Goal: Task Accomplishment & Management: Manage account settings

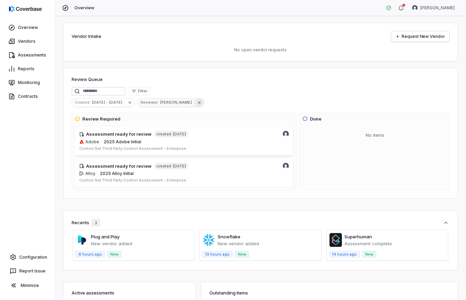
click at [197, 102] on icon "button" at bounding box center [199, 102] width 5 height 5
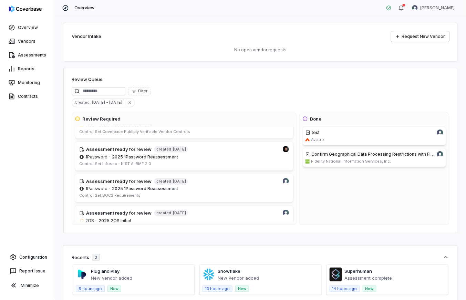
scroll to position [91, 0]
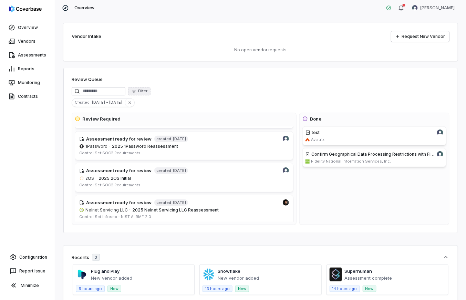
click at [148, 95] on button "Filter" at bounding box center [139, 91] width 22 height 8
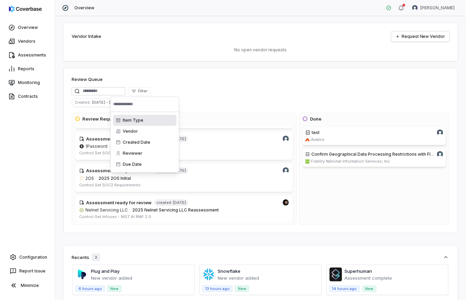
click at [141, 121] on div "Item Type" at bounding box center [144, 120] width 63 height 11
click at [149, 121] on div "Assessment" at bounding box center [144, 120] width 63 height 11
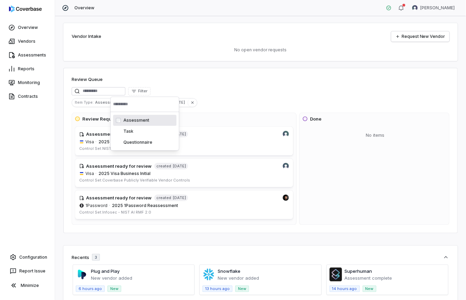
click at [248, 86] on div "Review Queue Filter Item Type : Assessment Created : [DATE] - [DATE] Review Req…" at bounding box center [260, 150] width 395 height 165
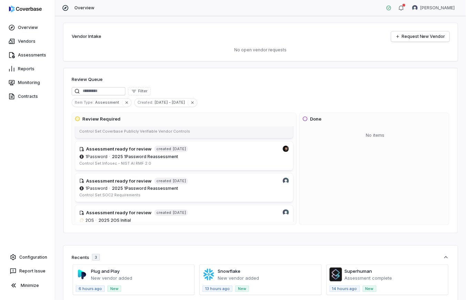
scroll to position [0, 0]
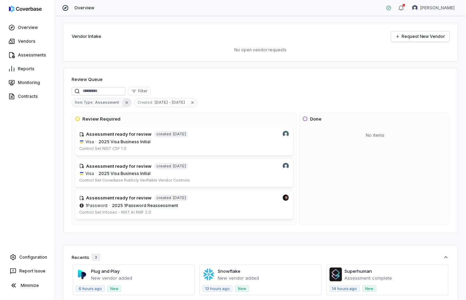
click at [127, 101] on icon "button" at bounding box center [126, 102] width 5 height 5
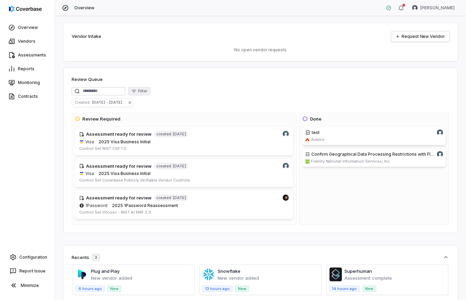
click at [144, 94] on button "Filter" at bounding box center [139, 91] width 22 height 8
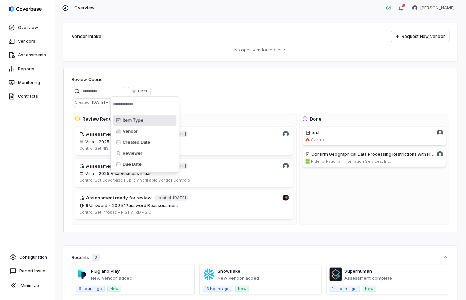
click at [137, 119] on div "Item Type" at bounding box center [144, 120] width 63 height 11
click at [142, 134] on div "Task" at bounding box center [144, 131] width 63 height 11
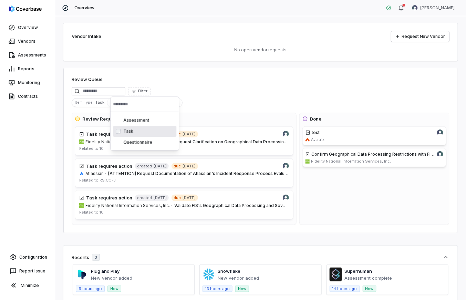
click at [215, 102] on div "Item Type : Task Created : [DATE] - [DATE]" at bounding box center [261, 102] width 378 height 9
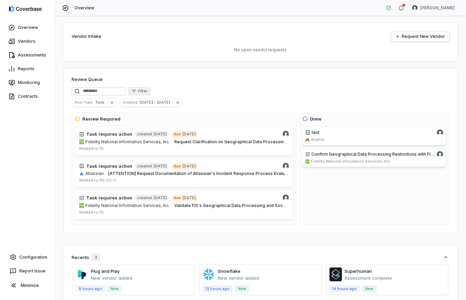
click at [151, 92] on button "Filter" at bounding box center [139, 91] width 22 height 8
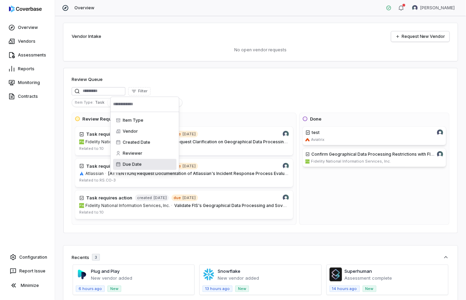
click at [145, 169] on div "Due Date" at bounding box center [144, 164] width 63 height 11
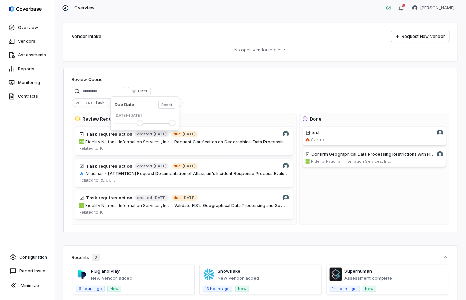
click at [142, 125] on span "Minimum" at bounding box center [140, 123] width 6 height 6
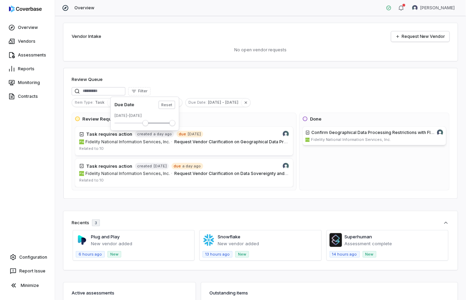
click at [148, 125] on span "Minimum" at bounding box center [146, 123] width 6 height 6
click at [115, 124] on span "Minimum" at bounding box center [118, 123] width 6 height 6
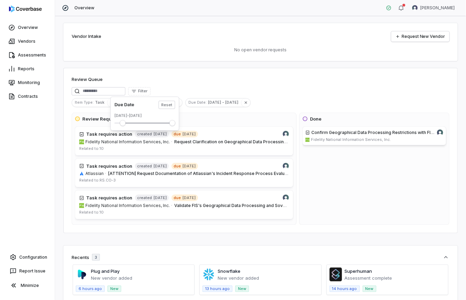
click at [125, 123] on span "Minimum" at bounding box center [123, 123] width 6 height 6
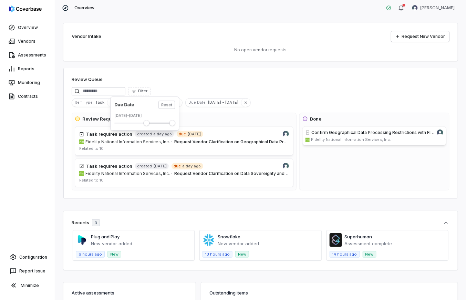
click at [155, 123] on span "Suggestions" at bounding box center [161, 123] width 28 height 1
click at [156, 123] on span "Suggestions" at bounding box center [166, 123] width 20 height 1
click at [164, 123] on span "Maximum" at bounding box center [164, 123] width 6 height 6
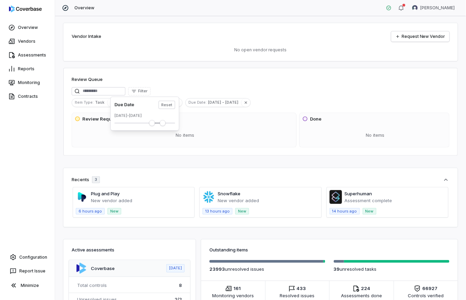
click at [166, 123] on span "Maximum" at bounding box center [163, 123] width 6 height 6
click at [175, 123] on span "Maximum" at bounding box center [173, 123] width 6 height 6
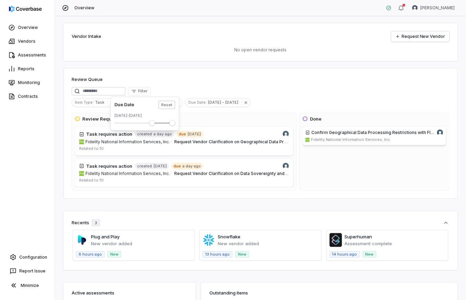
click at [168, 103] on button "Reset" at bounding box center [167, 105] width 17 height 8
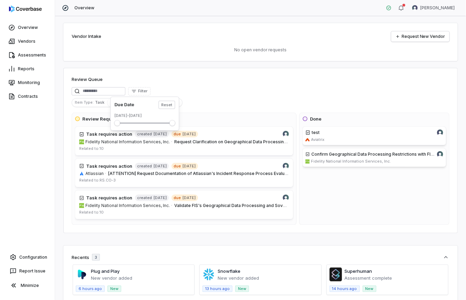
click at [188, 82] on div "Review Queue" at bounding box center [261, 80] width 378 height 8
click at [209, 64] on div "Vendor Intake Request New Vendor No open vendor requests Review Queue Filter It…" at bounding box center [260, 158] width 411 height 284
click at [175, 102] on icon "button" at bounding box center [177, 102] width 5 height 5
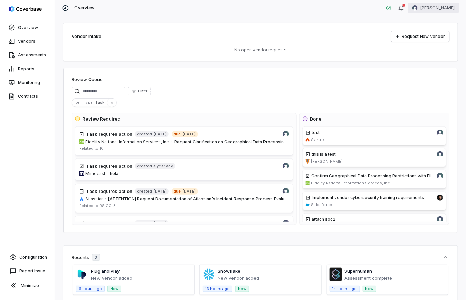
click at [445, 6] on html "Overview Vendors Assessments Reports Monitoring Contracts Configuration Report …" at bounding box center [233, 150] width 466 height 300
click at [430, 22] on div "Account" at bounding box center [430, 24] width 53 height 11
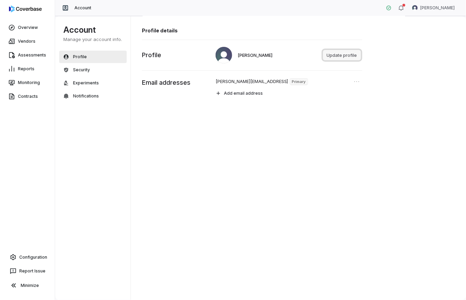
click at [340, 54] on button "Update profile" at bounding box center [342, 55] width 38 height 10
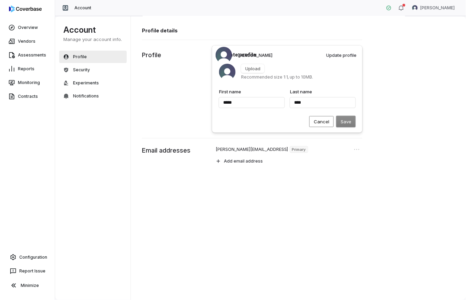
type input "*****"
type input "****"
type input "*****"
type input "****"
click at [255, 68] on button "Upload" at bounding box center [252, 68] width 23 height 9
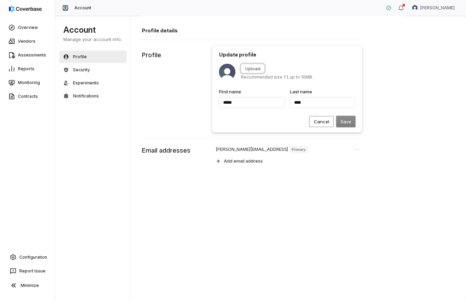
type input "*****"
type input "****"
click at [273, 46] on div "Update profile Upload Recommended size 1:1, up to 10MB. First name ***** Last n…" at bounding box center [287, 89] width 150 height 87
type input "*****"
type input "****"
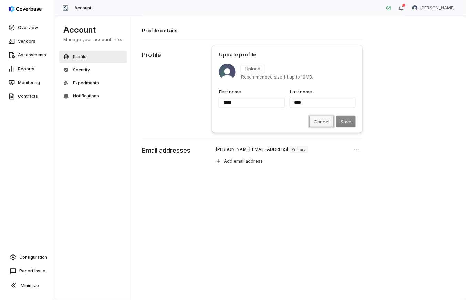
click at [316, 120] on button "Cancel" at bounding box center [322, 121] width 24 height 11
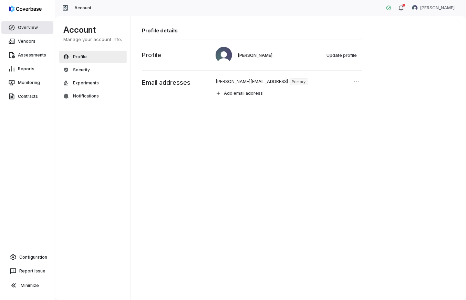
click at [41, 31] on link "Overview" at bounding box center [27, 27] width 52 height 12
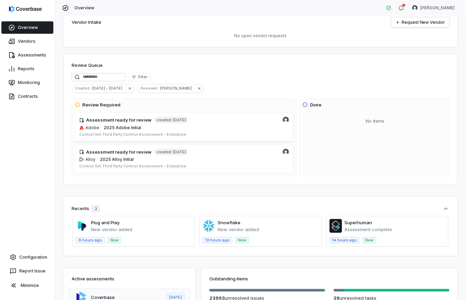
scroll to position [9, 0]
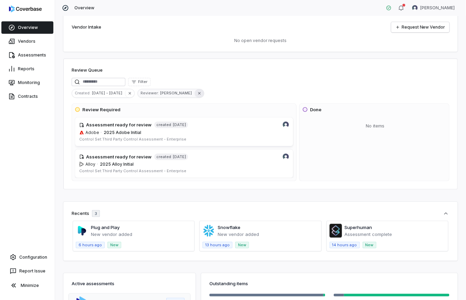
click at [195, 90] on button "button" at bounding box center [199, 93] width 9 height 8
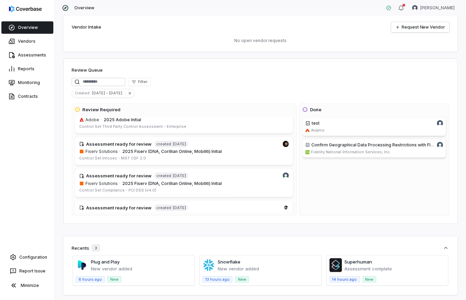
scroll to position [290, 0]
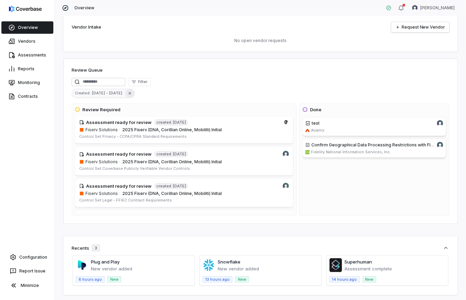
click at [128, 94] on icon "button" at bounding box center [130, 93] width 5 height 5
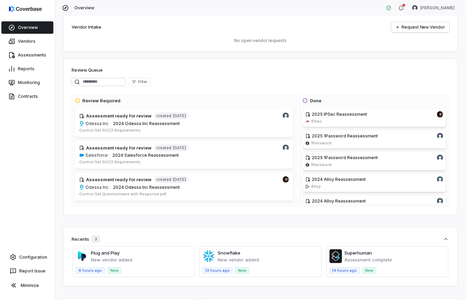
click at [173, 87] on div "Filter" at bounding box center [261, 83] width 378 height 11
